Goal: Information Seeking & Learning: Learn about a topic

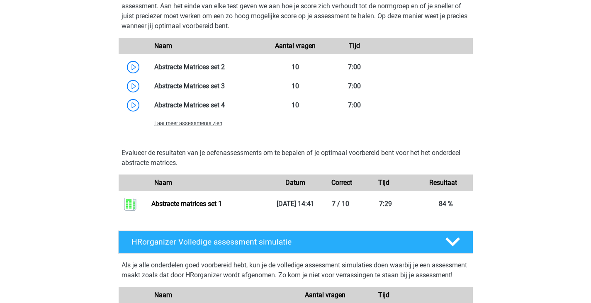
scroll to position [705, 0]
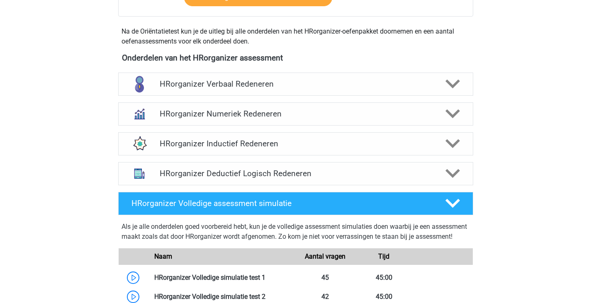
scroll to position [268, 0]
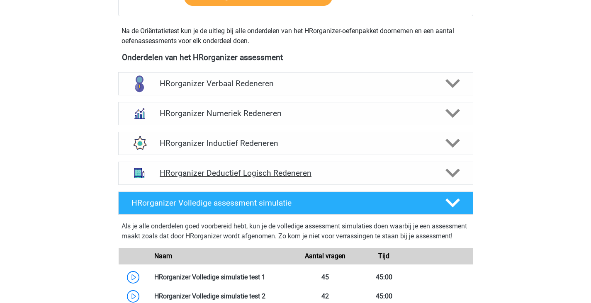
click at [339, 178] on h4 "HRorganizer Deductief Logisch Redeneren" at bounding box center [295, 173] width 271 height 10
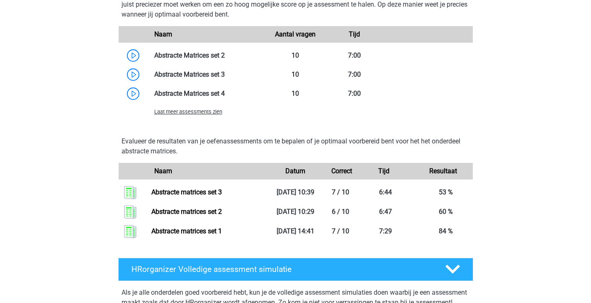
scroll to position [721, 0]
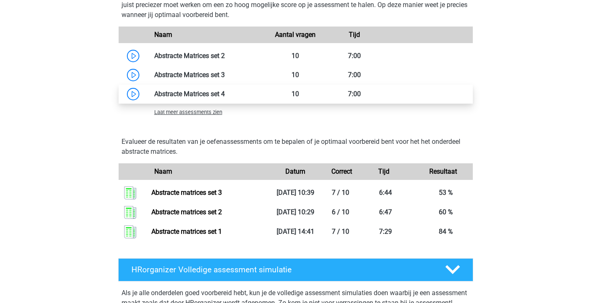
click at [225, 98] on link at bounding box center [225, 94] width 0 height 8
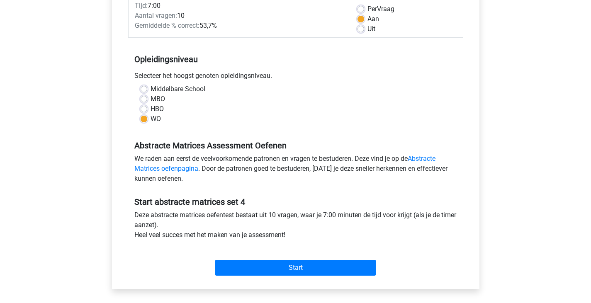
scroll to position [128, 0]
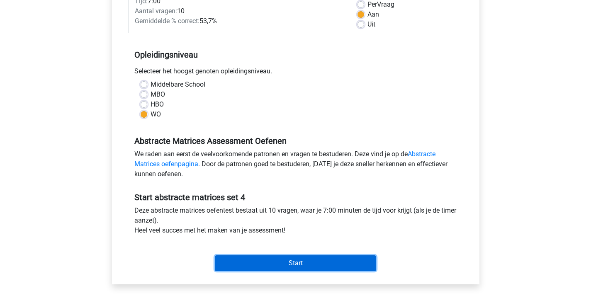
click at [280, 257] on input "Start" at bounding box center [295, 263] width 161 height 16
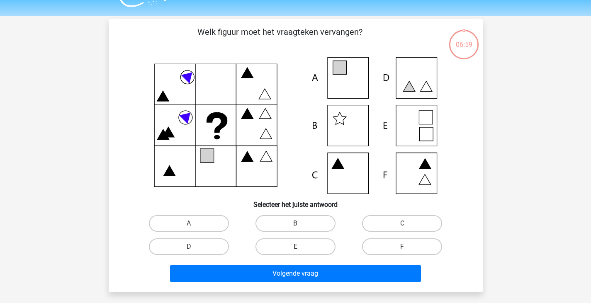
scroll to position [19, 0]
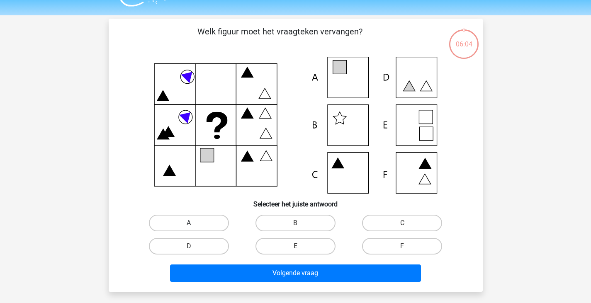
click at [212, 219] on label "A" at bounding box center [189, 223] width 80 height 17
click at [194, 223] on input "A" at bounding box center [191, 225] width 5 height 5
radio input "true"
click at [305, 244] on label "E" at bounding box center [295, 246] width 80 height 17
click at [301, 246] on input "E" at bounding box center [297, 248] width 5 height 5
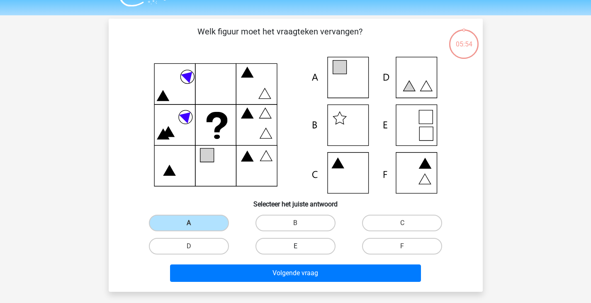
radio input "true"
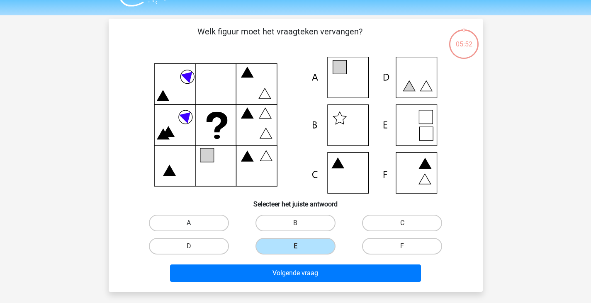
click at [215, 222] on label "A" at bounding box center [189, 223] width 80 height 17
click at [194, 223] on input "A" at bounding box center [191, 225] width 5 height 5
radio input "true"
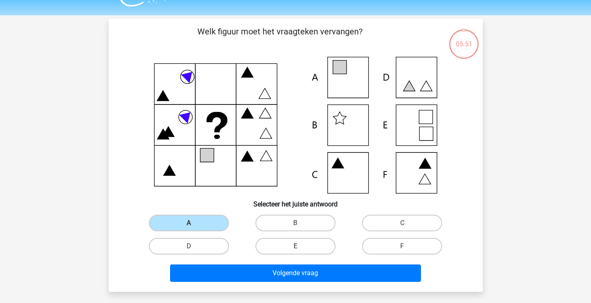
click at [290, 249] on label "E" at bounding box center [295, 246] width 80 height 17
click at [295, 249] on input "E" at bounding box center [297, 248] width 5 height 5
radio input "true"
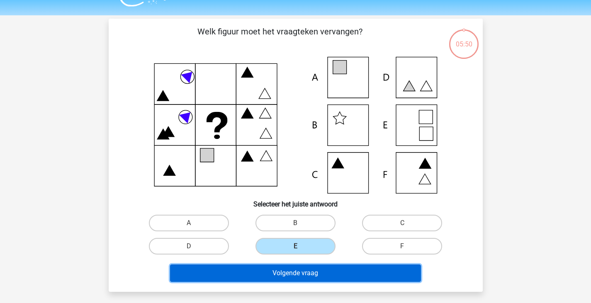
click at [284, 271] on button "Volgende vraag" at bounding box center [295, 272] width 251 height 17
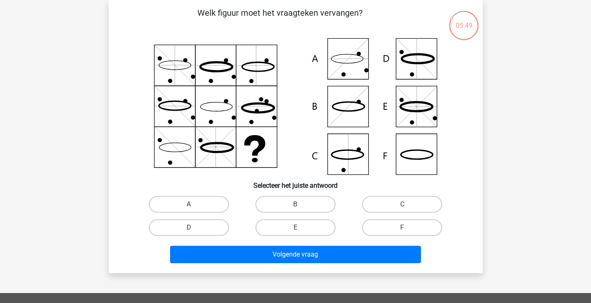
scroll to position [25, 0]
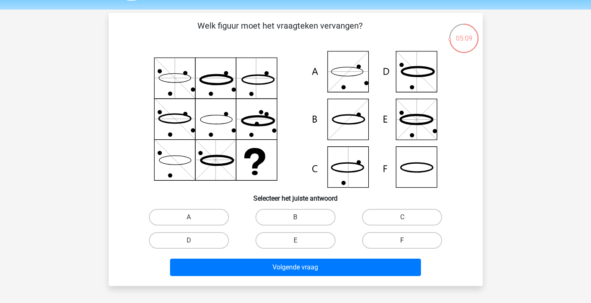
click at [379, 240] on label "F" at bounding box center [402, 240] width 80 height 17
click at [402, 240] on input "F" at bounding box center [404, 242] width 5 height 5
radio input "true"
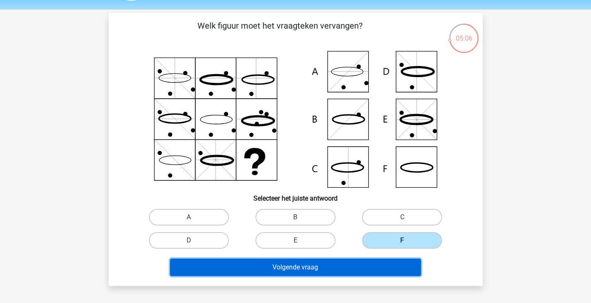
click at [296, 268] on button "Volgende vraag" at bounding box center [295, 267] width 251 height 17
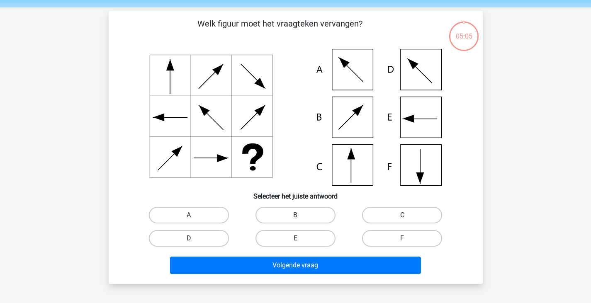
scroll to position [27, 0]
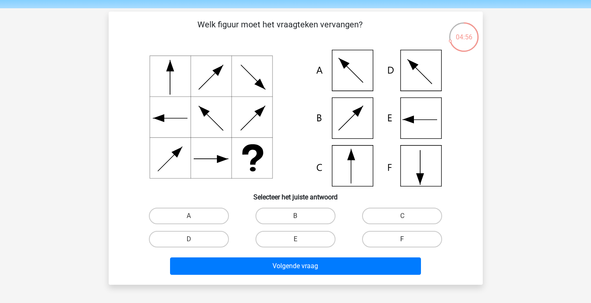
click at [401, 236] on label "F" at bounding box center [402, 239] width 80 height 17
click at [402, 239] on input "F" at bounding box center [404, 241] width 5 height 5
radio input "true"
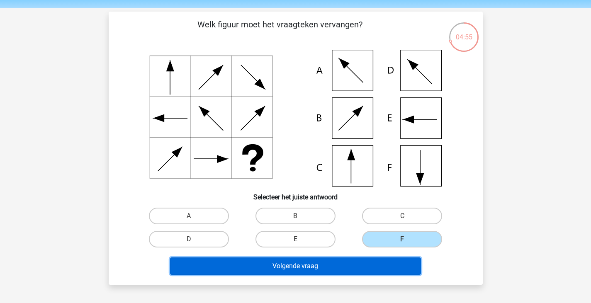
click at [377, 266] on button "Volgende vraag" at bounding box center [295, 265] width 251 height 17
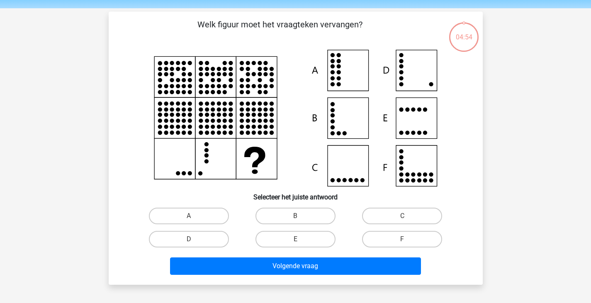
scroll to position [38, 0]
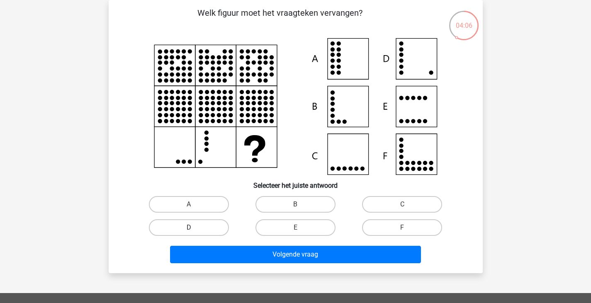
click at [203, 228] on label "D" at bounding box center [189, 227] width 80 height 17
click at [194, 228] on input "D" at bounding box center [191, 230] width 5 height 5
radio input "true"
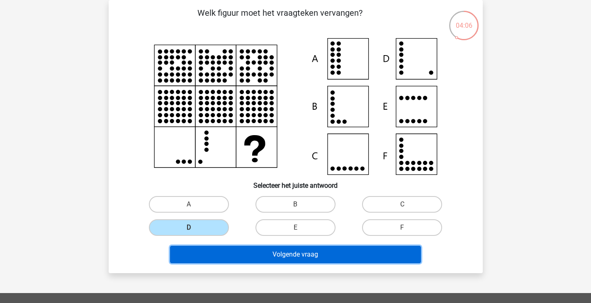
click at [224, 251] on button "Volgende vraag" at bounding box center [295, 254] width 251 height 17
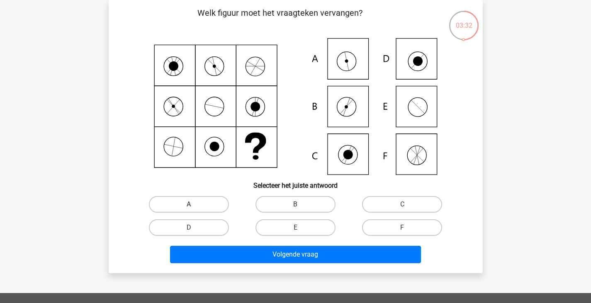
click at [215, 207] on label "A" at bounding box center [189, 204] width 80 height 17
click at [194, 207] on input "A" at bounding box center [191, 206] width 5 height 5
radio input "true"
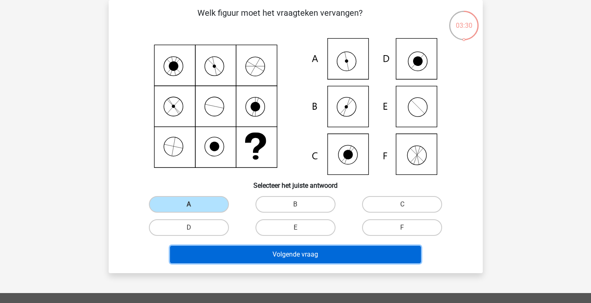
click at [263, 259] on button "Volgende vraag" at bounding box center [295, 254] width 251 height 17
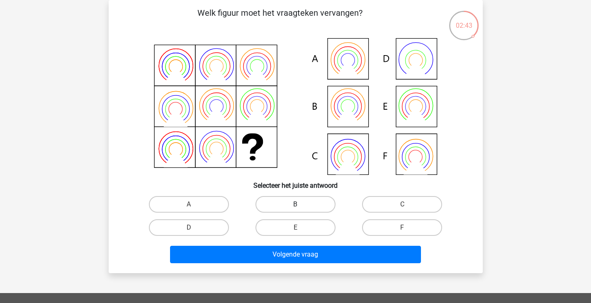
click at [273, 204] on label "B" at bounding box center [295, 204] width 80 height 17
click at [295, 204] on input "B" at bounding box center [297, 206] width 5 height 5
radio input "true"
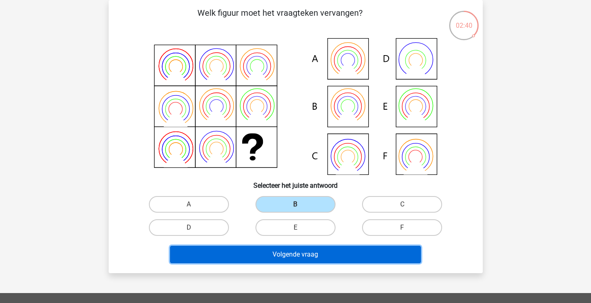
click at [284, 258] on button "Volgende vraag" at bounding box center [295, 254] width 251 height 17
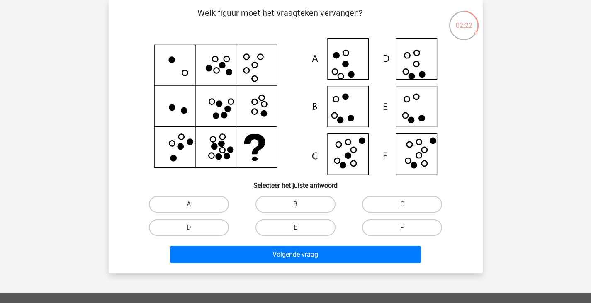
drag, startPoint x: 392, startPoint y: 228, endPoint x: 338, endPoint y: 229, distance: 53.9
click at [239, 213] on div "E" at bounding box center [189, 204] width 100 height 17
click at [376, 233] on label "F" at bounding box center [402, 227] width 80 height 17
click at [402, 233] on input "F" at bounding box center [404, 230] width 5 height 5
radio input "true"
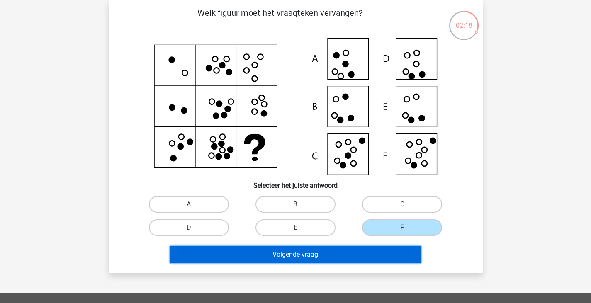
click at [320, 251] on button "Volgende vraag" at bounding box center [295, 254] width 251 height 17
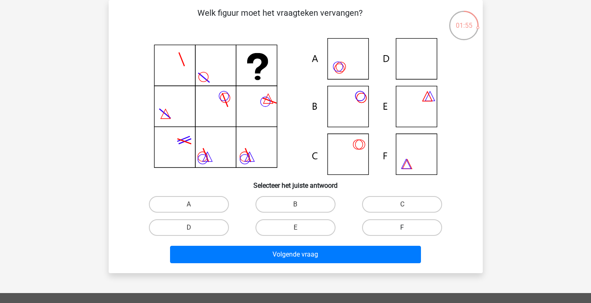
click at [378, 225] on label "F" at bounding box center [402, 227] width 80 height 17
click at [402, 228] on input "F" at bounding box center [404, 230] width 5 height 5
radio input "true"
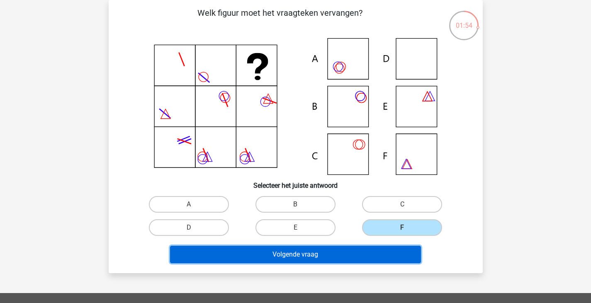
click at [351, 252] on button "Volgende vraag" at bounding box center [295, 254] width 251 height 17
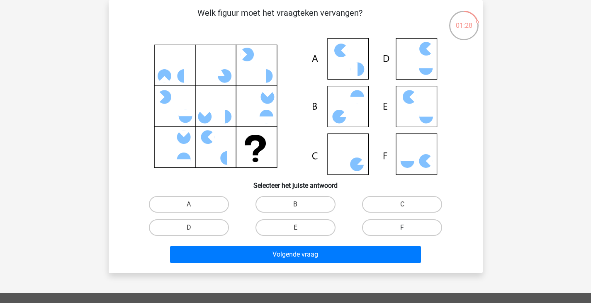
click at [386, 230] on label "F" at bounding box center [402, 227] width 80 height 17
click at [402, 230] on input "F" at bounding box center [404, 230] width 5 height 5
radio input "true"
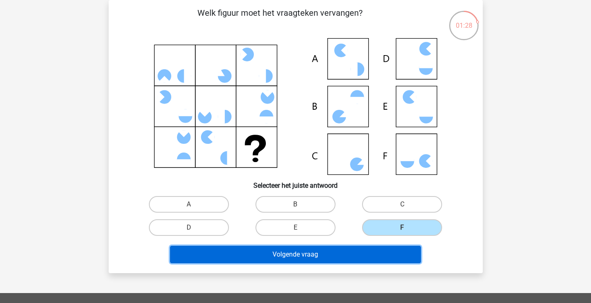
click at [334, 253] on button "Volgende vraag" at bounding box center [295, 254] width 251 height 17
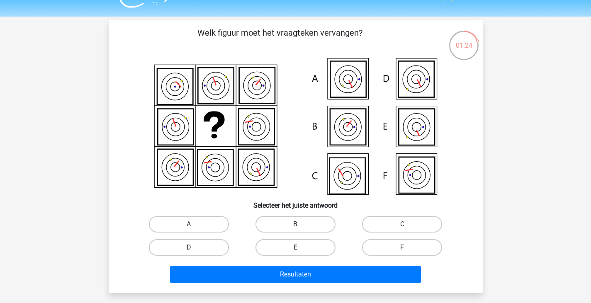
scroll to position [21, 0]
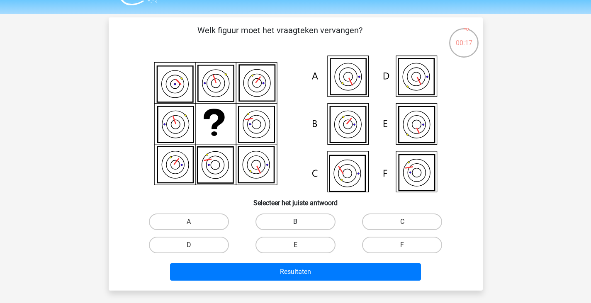
click at [305, 215] on label "B" at bounding box center [295, 221] width 80 height 17
click at [301, 222] on input "B" at bounding box center [297, 224] width 5 height 5
radio input "true"
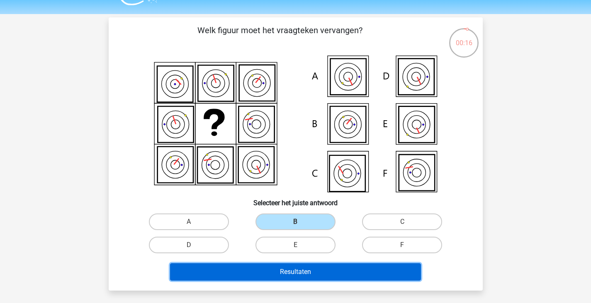
click at [293, 271] on button "Resultaten" at bounding box center [295, 271] width 251 height 17
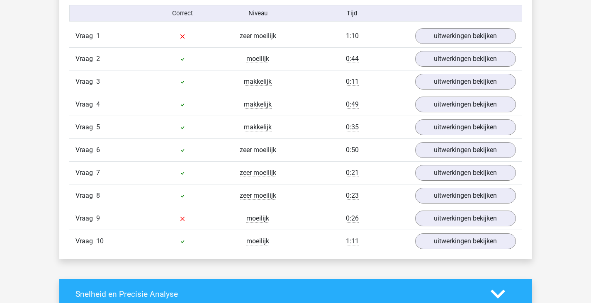
scroll to position [545, 0]
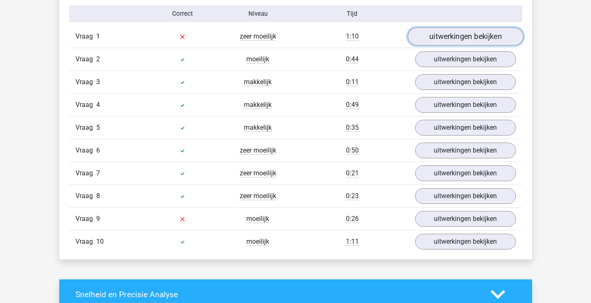
click at [472, 34] on link "uitwerkingen bekijken" at bounding box center [465, 36] width 116 height 18
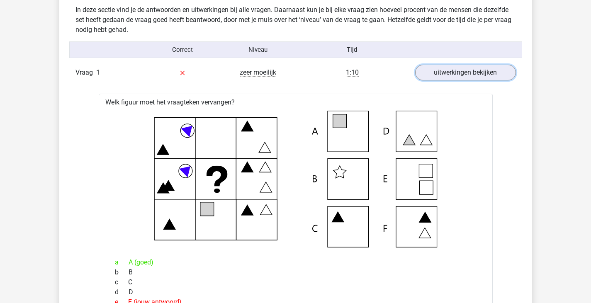
scroll to position [510, 0]
click at [451, 68] on link "uitwerkingen bekijken" at bounding box center [465, 72] width 116 height 18
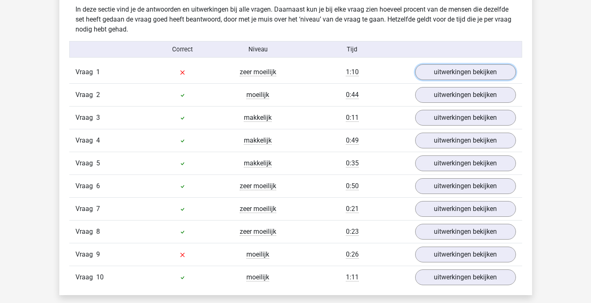
scroll to position [555, 0]
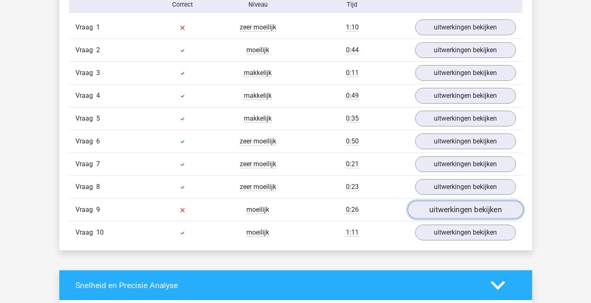
click at [438, 207] on link "uitwerkingen bekijken" at bounding box center [465, 210] width 116 height 18
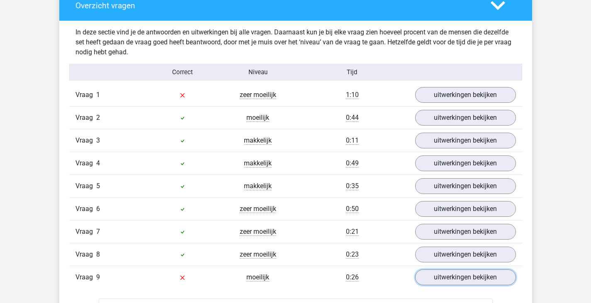
scroll to position [434, 0]
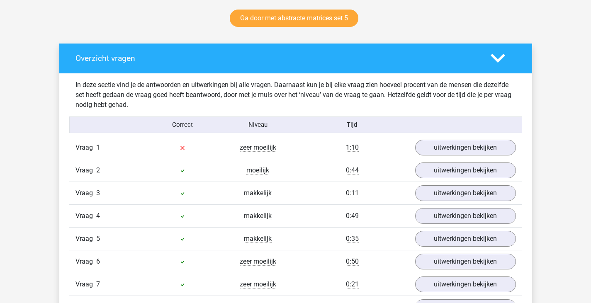
click at [504, 60] on icon at bounding box center [497, 58] width 15 height 15
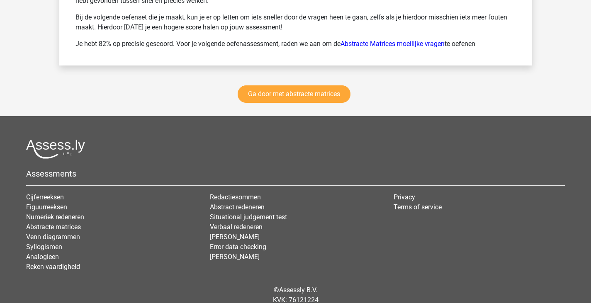
scroll to position [916, 0]
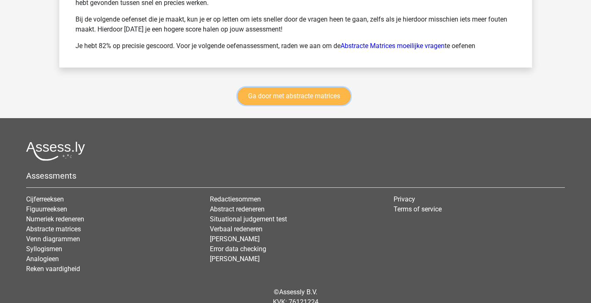
click at [331, 92] on link "Ga door met abstracte matrices" at bounding box center [294, 95] width 113 height 17
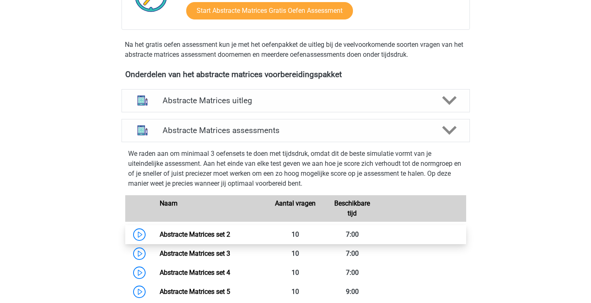
scroll to position [254, 0]
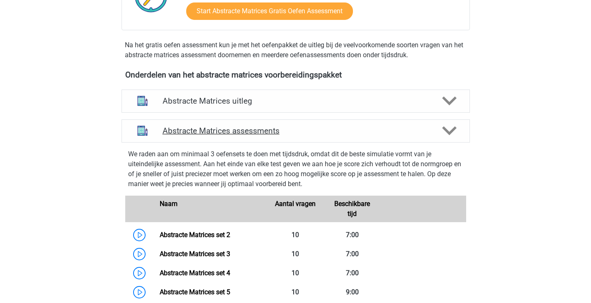
drag, startPoint x: 367, startPoint y: 125, endPoint x: 325, endPoint y: 132, distance: 42.4
click at [325, 132] on h4 "Abstracte Matrices assessments" at bounding box center [295, 131] width 266 height 10
click at [439, 124] on div at bounding box center [448, 131] width 28 height 15
click at [449, 137] on icon at bounding box center [449, 131] width 15 height 15
click at [446, 129] on polygon at bounding box center [449, 130] width 15 height 9
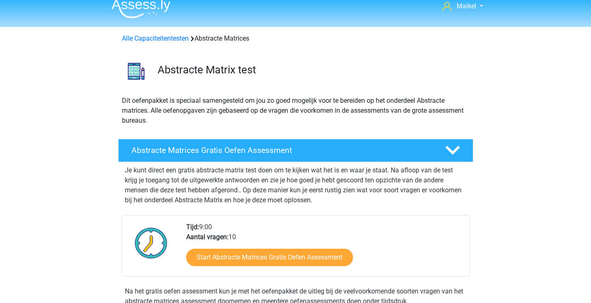
scroll to position [0, 0]
